Goal: Task Accomplishment & Management: Manage account settings

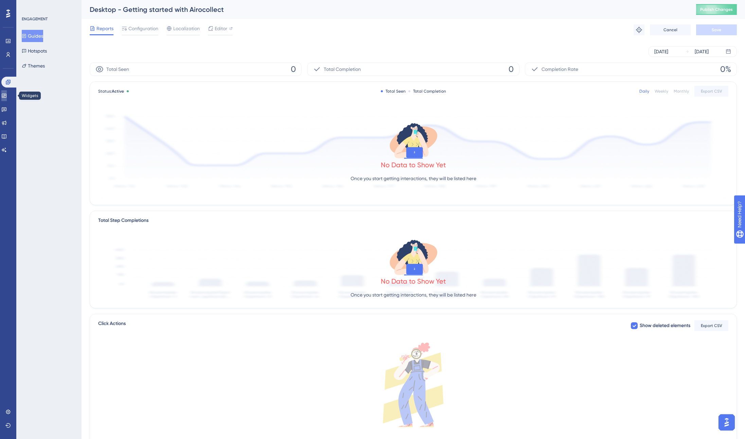
click at [5, 98] on icon at bounding box center [3, 95] width 5 height 5
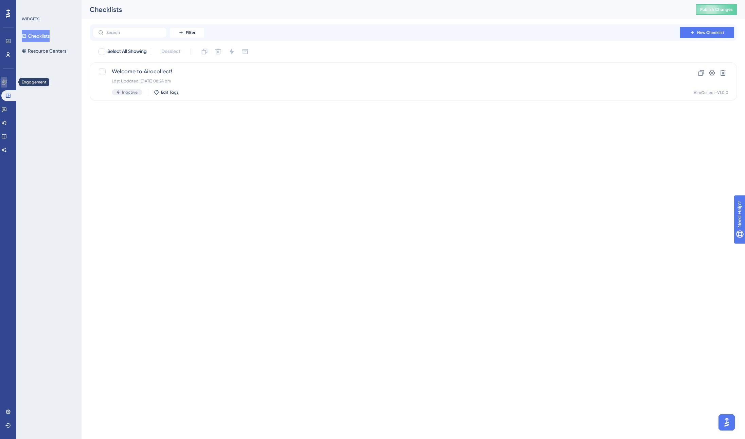
click at [6, 83] on icon at bounding box center [4, 82] width 4 height 4
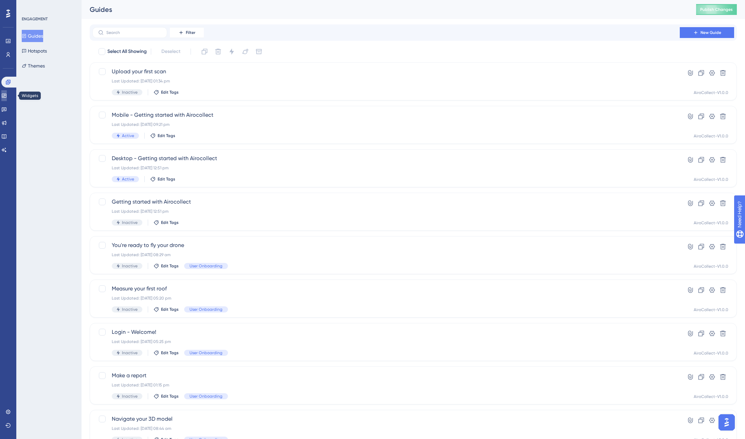
click at [7, 100] on link at bounding box center [3, 95] width 5 height 11
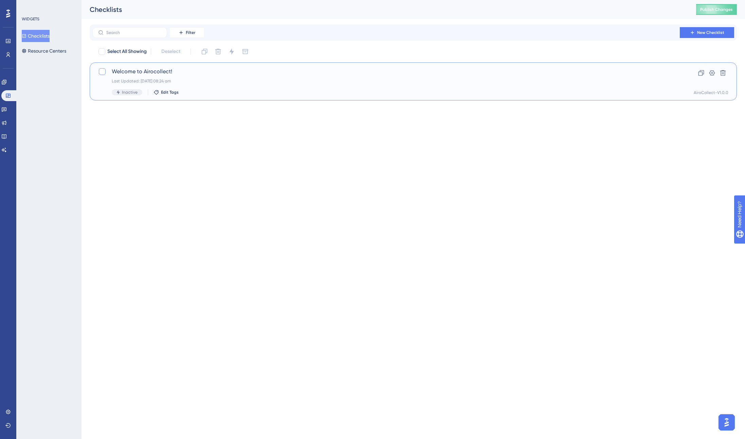
click at [104, 73] on div at bounding box center [102, 71] width 7 height 7
checkbox input "true"
click at [217, 47] on button at bounding box center [218, 51] width 11 height 11
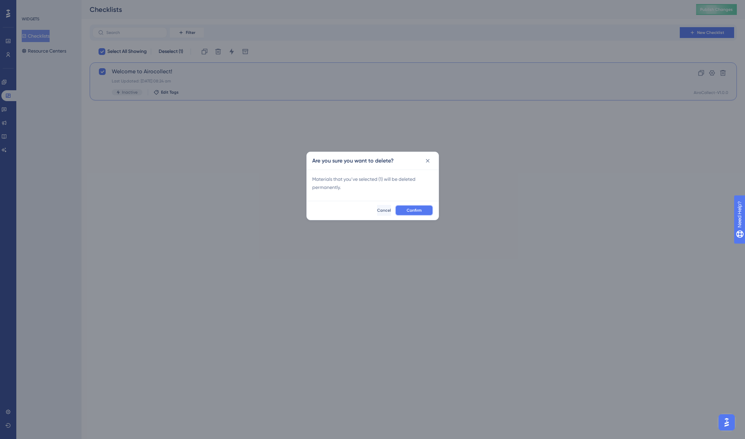
click at [412, 212] on span "Confirm" at bounding box center [414, 210] width 15 height 5
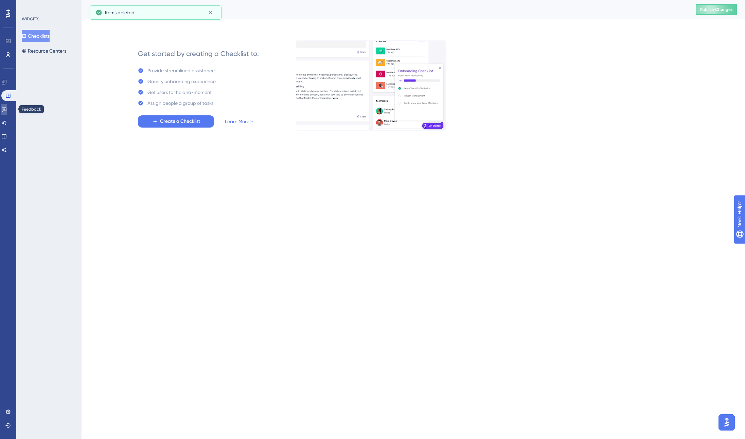
click at [7, 109] on icon at bounding box center [3, 109] width 5 height 5
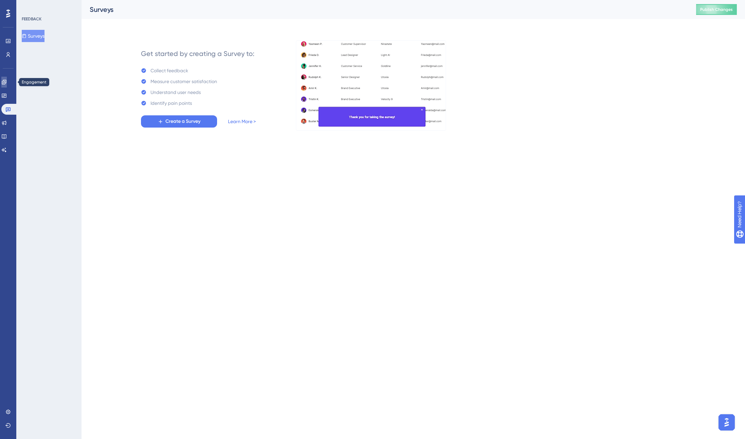
click at [7, 83] on icon at bounding box center [3, 81] width 5 height 5
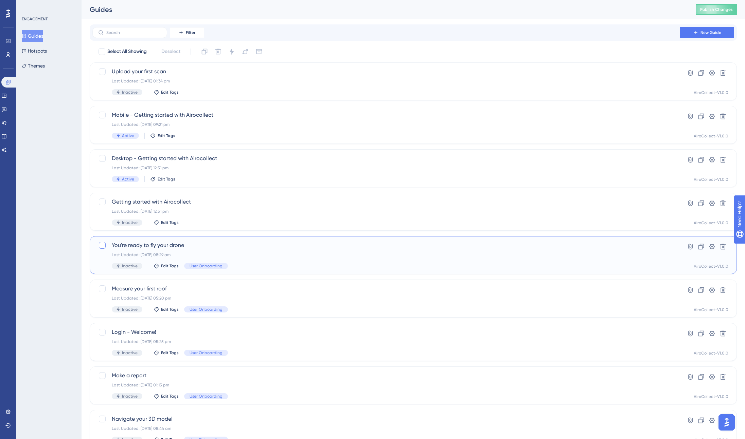
click at [101, 247] on div at bounding box center [102, 245] width 7 height 7
checkbox input "true"
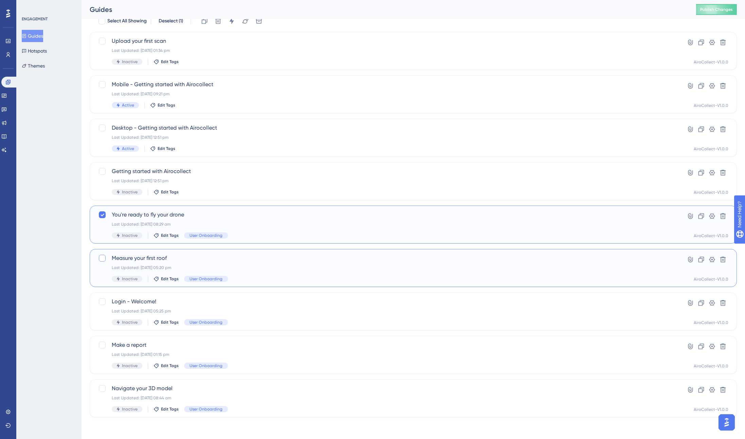
click at [101, 256] on div at bounding box center [102, 258] width 7 height 7
checkbox input "true"
click at [101, 304] on div at bounding box center [102, 302] width 7 height 7
checkbox input "true"
click at [102, 344] on div at bounding box center [102, 345] width 7 height 7
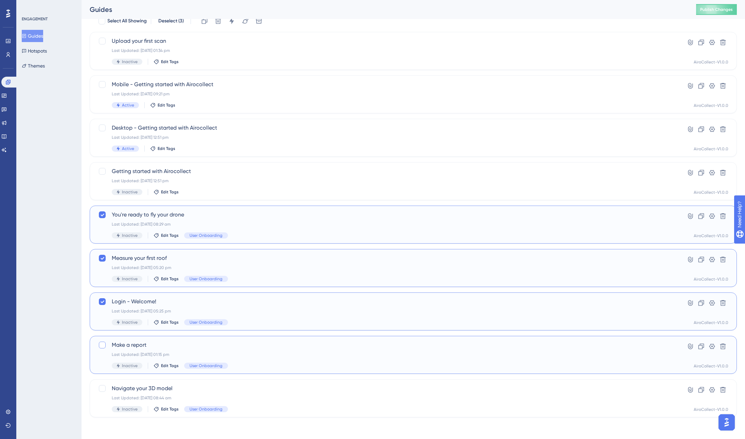
checkbox input "true"
click at [102, 389] on div at bounding box center [102, 388] width 7 height 7
checkbox input "true"
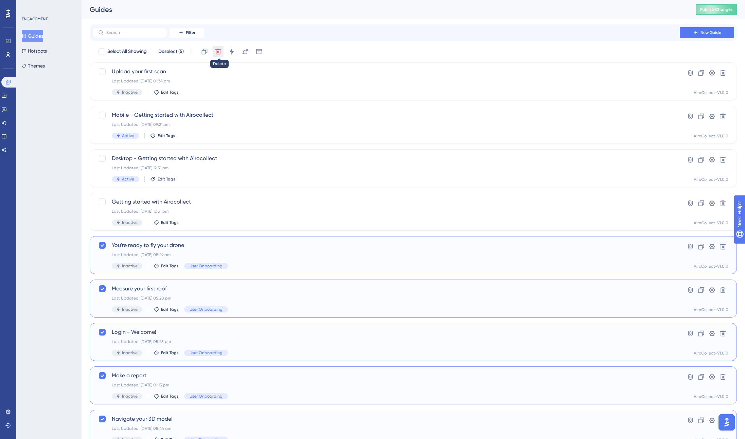
click at [216, 52] on icon at bounding box center [218, 51] width 7 height 7
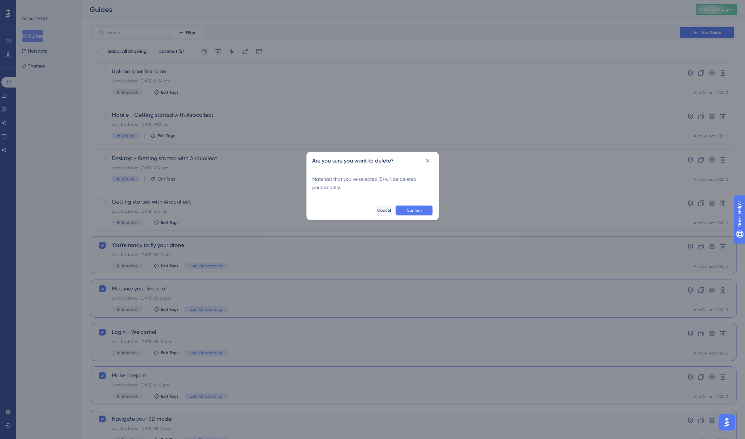
click at [416, 209] on span "Confirm" at bounding box center [414, 210] width 15 height 5
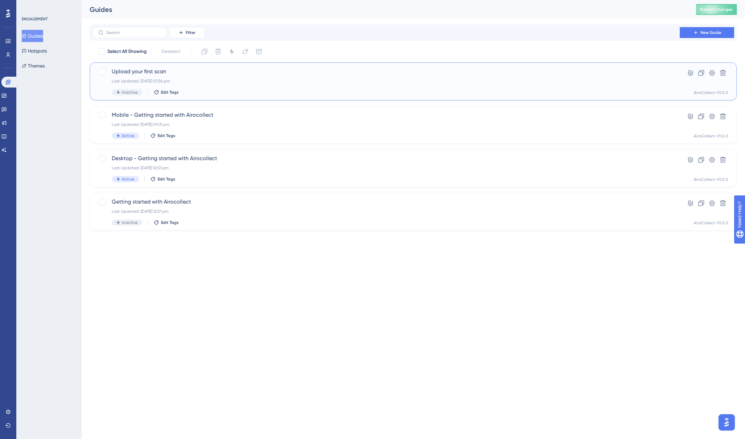
click at [167, 72] on span "Upload your first scan" at bounding box center [386, 72] width 548 height 8
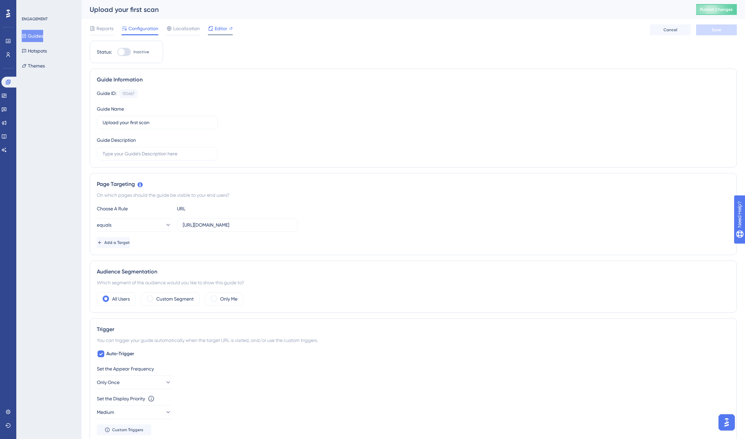
click at [224, 29] on span "Editor" at bounding box center [221, 28] width 13 height 8
